Goal: Information Seeking & Learning: Learn about a topic

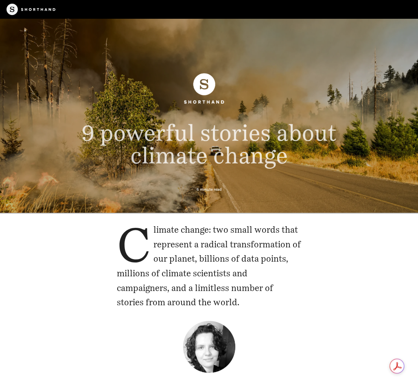
drag, startPoint x: 153, startPoint y: 230, endPoint x: 269, endPoint y: 308, distance: 140.0
click at [269, 308] on p "Climate change: two small words that represent a radical transformation of our …" at bounding box center [209, 265] width 185 height 87
copy p "limate change: two small words that represent a radical transformation of our p…"
click at [409, 147] on header "9 powerful stories about climate change 6 minute read" at bounding box center [209, 116] width 418 height 194
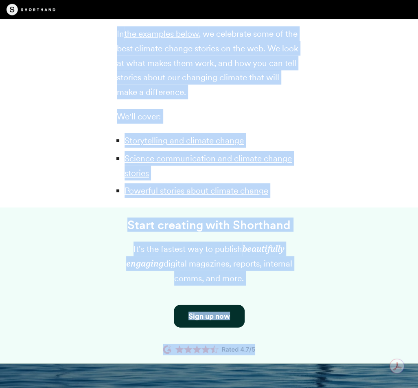
scroll to position [638, 0]
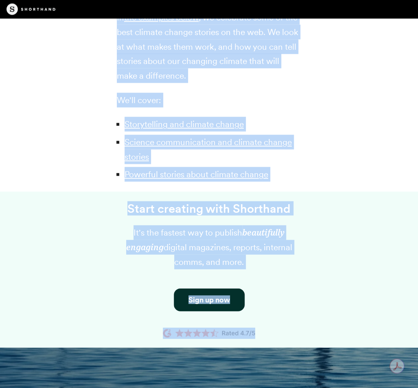
drag, startPoint x: 118, startPoint y: 67, endPoint x: 252, endPoint y: 75, distance: 134.2
copy div "Climate change stories are the best tools we have to help people understand the…"
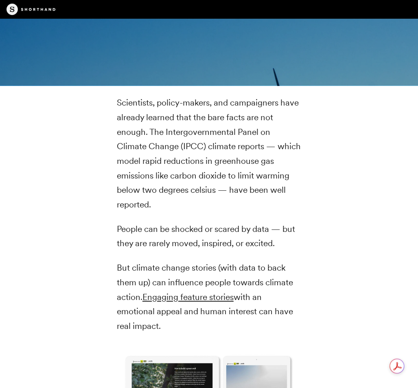
scroll to position [1134, 0]
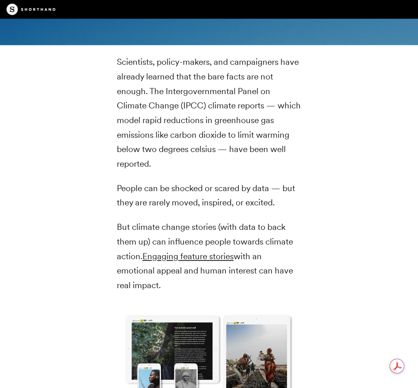
drag, startPoint x: 118, startPoint y: 60, endPoint x: 286, endPoint y: 280, distance: 276.5
click at [286, 280] on div "Scientists, policy-makers, and campaigners have already learned that the bare f…" at bounding box center [209, 303] width 185 height 496
copy div "Scientists, policy-makers, and campaigners have already learned that the bare f…"
click at [315, 124] on div "Scientists, policy-makers, and campaigners have already learned that the bare f…" at bounding box center [209, 302] width 418 height 515
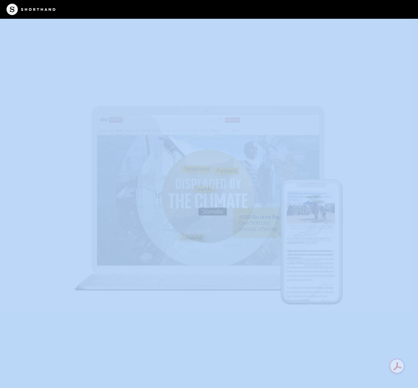
scroll to position [5070, 0]
drag, startPoint x: 117, startPoint y: 39, endPoint x: 368, endPoint y: 222, distance: 310.4
click at [360, 206] on img at bounding box center [209, 194] width 418 height 388
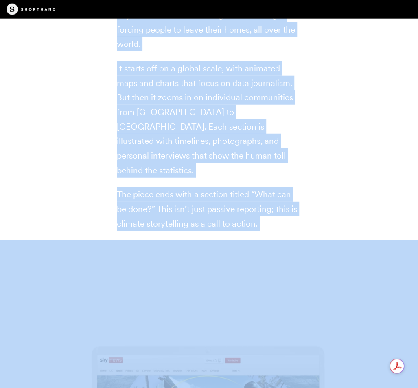
scroll to position [4523, 0]
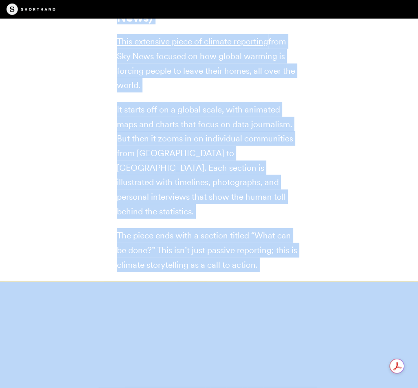
click at [269, 237] on p "The piece ends with a section titled “What can be done?” This isn’t just passiv…" at bounding box center [209, 250] width 185 height 44
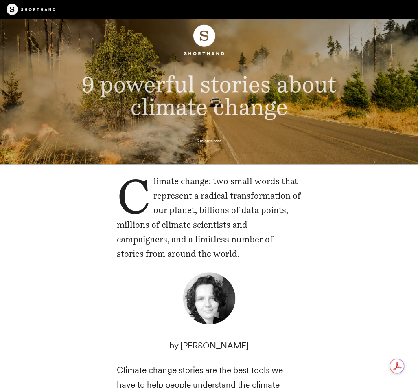
scroll to position [0, 0]
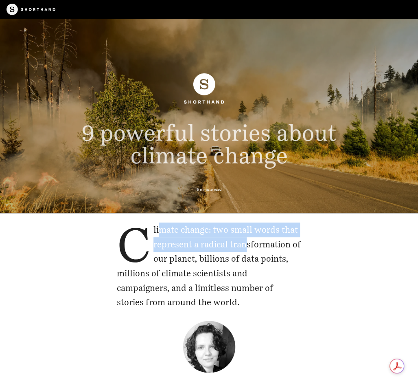
drag, startPoint x: 181, startPoint y: 226, endPoint x: 247, endPoint y: 237, distance: 67.3
click at [247, 237] on p "Climate change: two small words that represent a radical transformation of our …" at bounding box center [209, 265] width 185 height 87
click at [225, 239] on p "Climate change: two small words that represent a radical transformation of our …" at bounding box center [209, 265] width 185 height 87
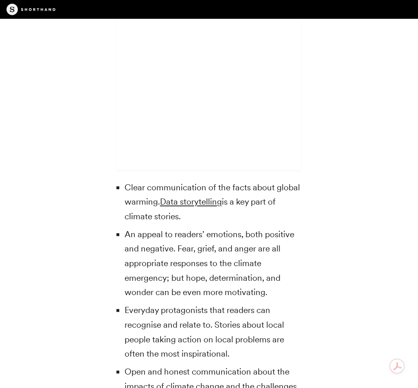
scroll to position [2368, 0]
